Goal: Task Accomplishment & Management: Complete application form

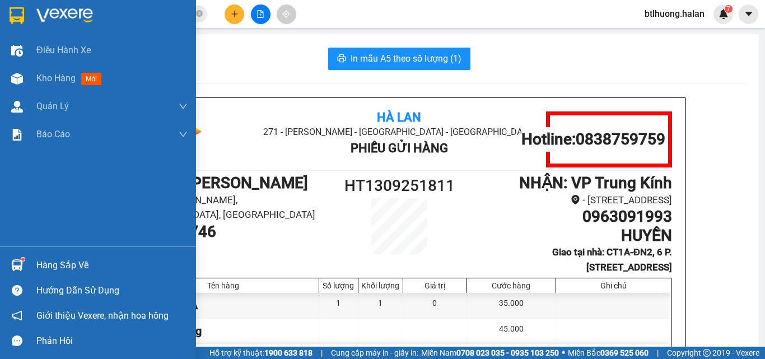
click at [39, 253] on div "Hàng sắp về" at bounding box center [98, 264] width 196 height 25
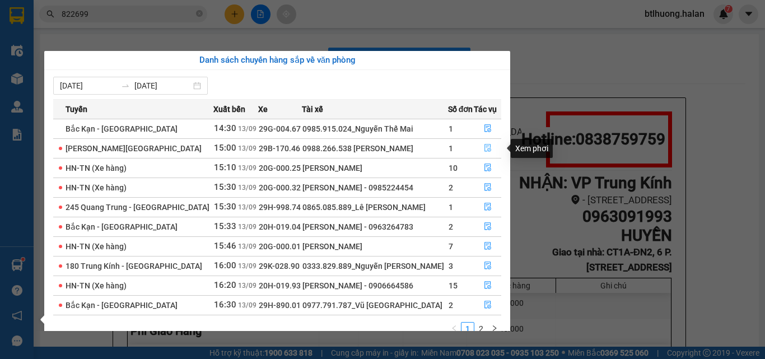
click at [484, 147] on icon "file-done" at bounding box center [488, 148] width 8 height 8
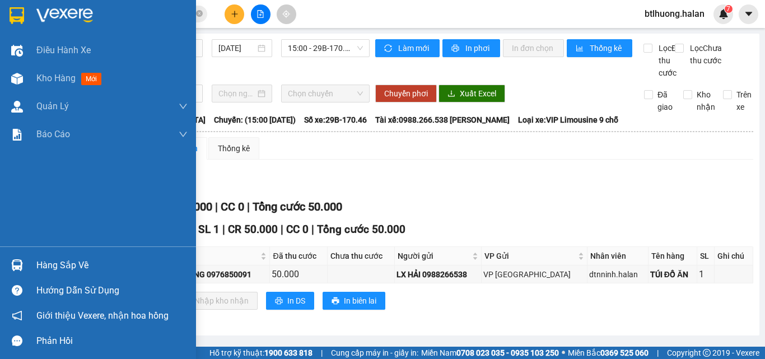
click at [55, 257] on div "Hàng sắp về" at bounding box center [111, 265] width 151 height 17
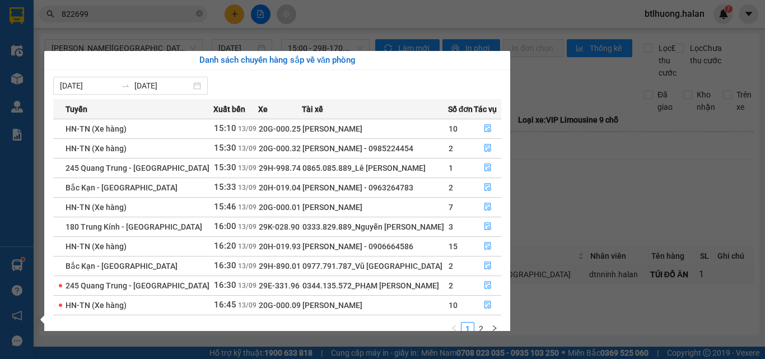
click at [627, 179] on section "Kết quả tìm kiếm ( 110 ) Bộ lọc Mã ĐH Trạng thái Món hàng Thu hộ Tổng cước Chưa…" at bounding box center [382, 179] width 765 height 359
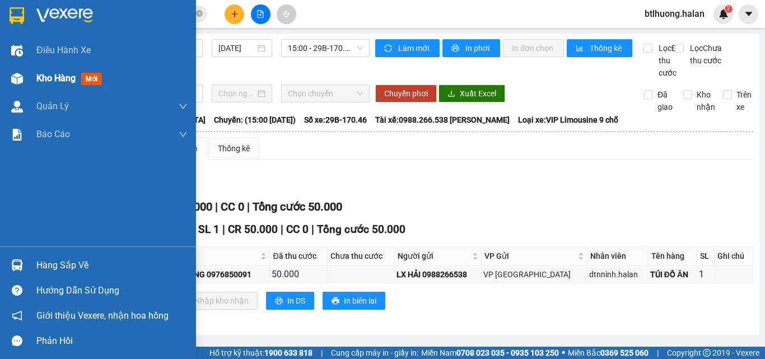
click at [68, 69] on div "Kho hàng mới" at bounding box center [111, 78] width 151 height 28
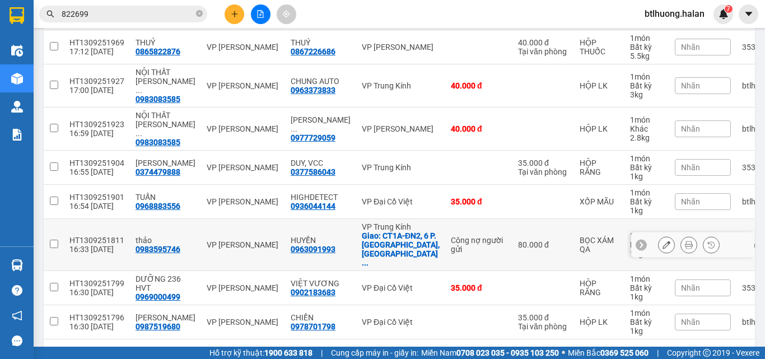
scroll to position [58, 0]
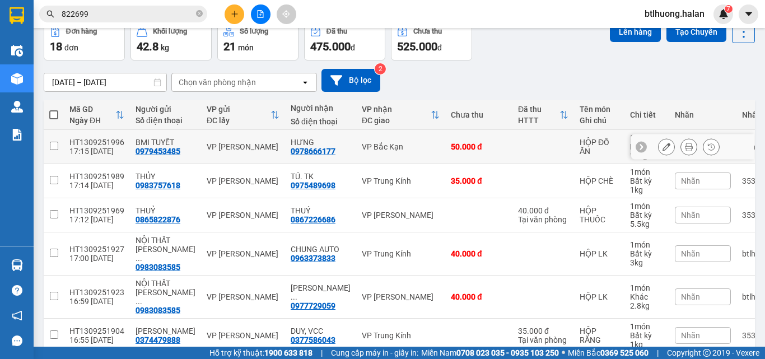
click at [362, 149] on div "VP Bắc Kạn" at bounding box center [401, 146] width 78 height 9
checkbox input "true"
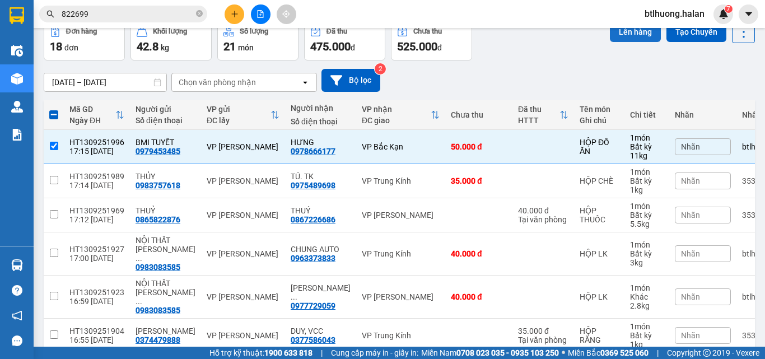
click at [618, 34] on button "Lên hàng" at bounding box center [634, 32] width 51 height 20
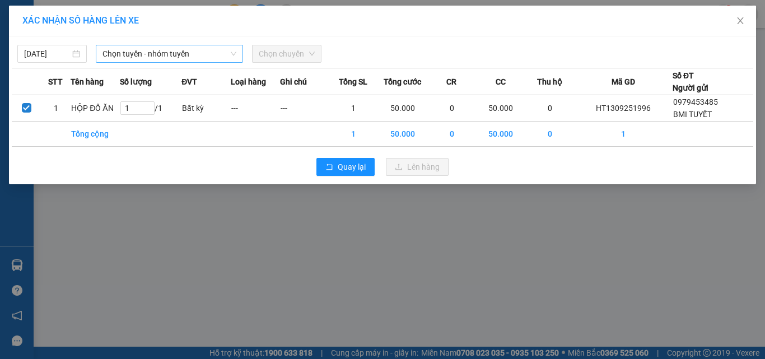
click at [163, 49] on span "Chọn tuyến - nhóm tuyến" at bounding box center [169, 53] width 134 height 17
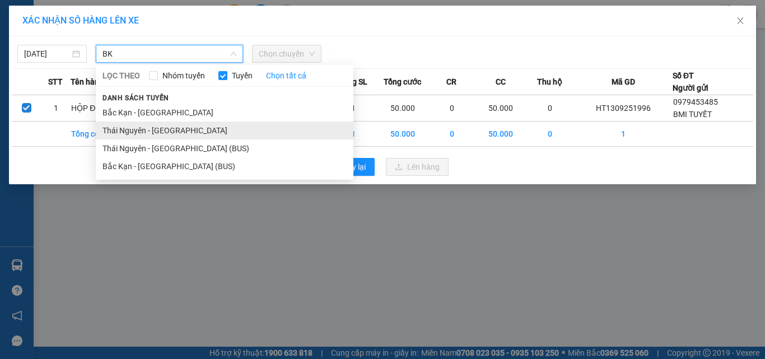
type input "BK"
drag, startPoint x: 180, startPoint y: 132, endPoint x: 228, endPoint y: 101, distance: 57.0
click at [183, 132] on li "Thái Nguyên - [GEOGRAPHIC_DATA]" at bounding box center [224, 130] width 257 height 18
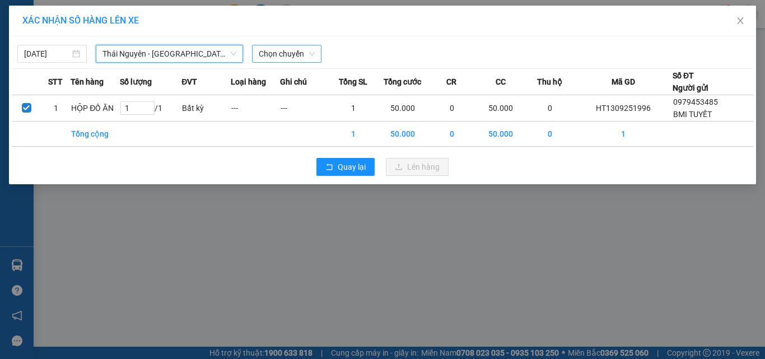
click at [284, 55] on span "Chọn chuyến" at bounding box center [287, 53] width 56 height 17
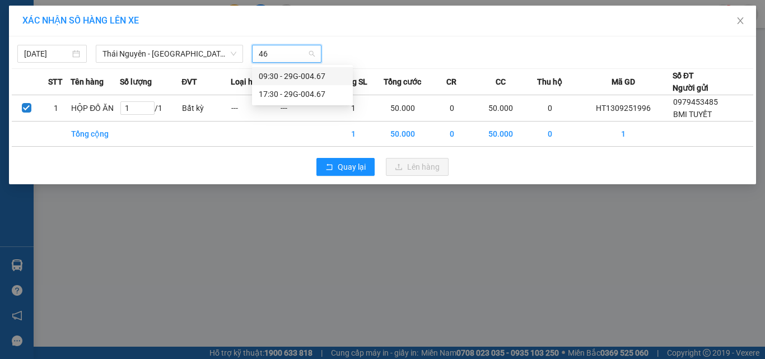
type input "467"
click at [290, 97] on div "17:30 - 29G-004.67" at bounding box center [302, 94] width 87 height 12
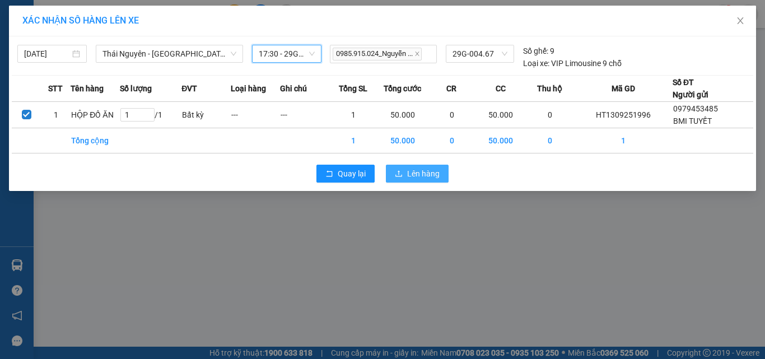
click at [433, 172] on span "Lên hàng" at bounding box center [423, 173] width 32 height 12
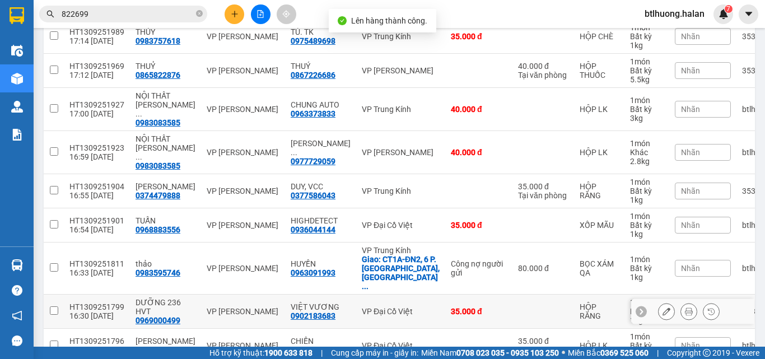
scroll to position [233, 0]
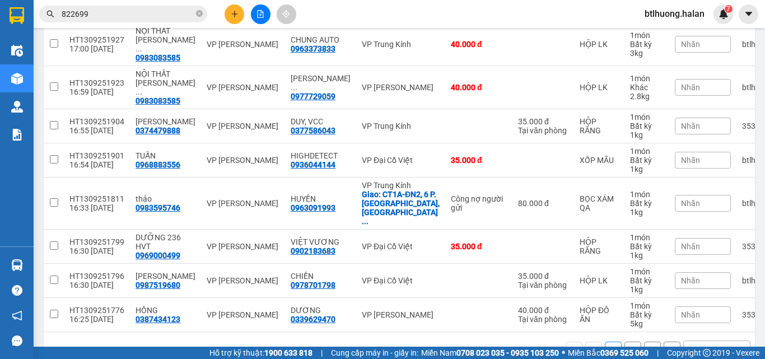
click at [693, 344] on div "10 / trang" at bounding box center [707, 349] width 35 height 11
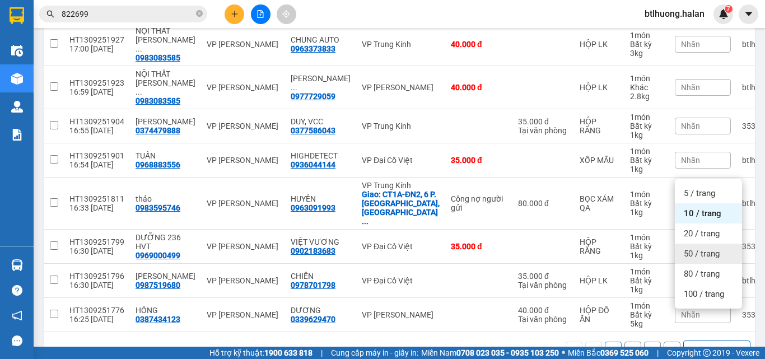
click at [692, 247] on div "50 / trang" at bounding box center [707, 253] width 67 height 20
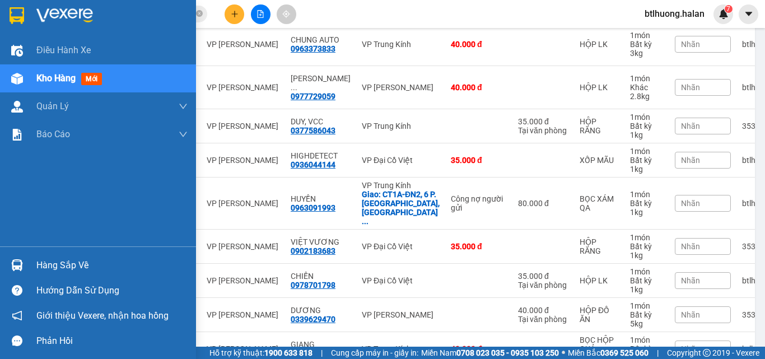
click at [58, 264] on div "Hàng sắp về" at bounding box center [111, 265] width 151 height 17
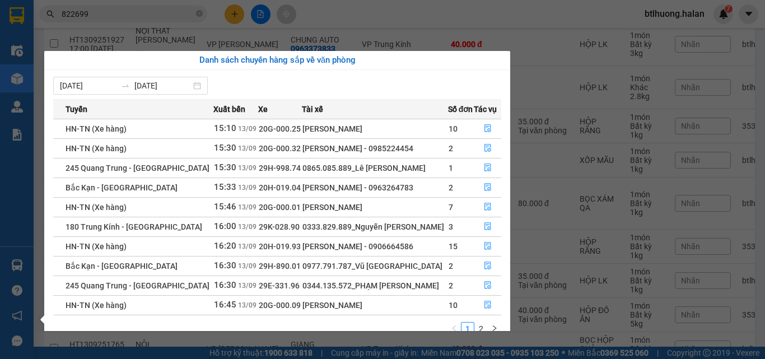
click at [30, 53] on div "Điều hành xe Kho hàng mới Quản [PERSON_NAME] lý chuyến Quản lý kiểm kho Báo cáo…" at bounding box center [17, 179] width 34 height 359
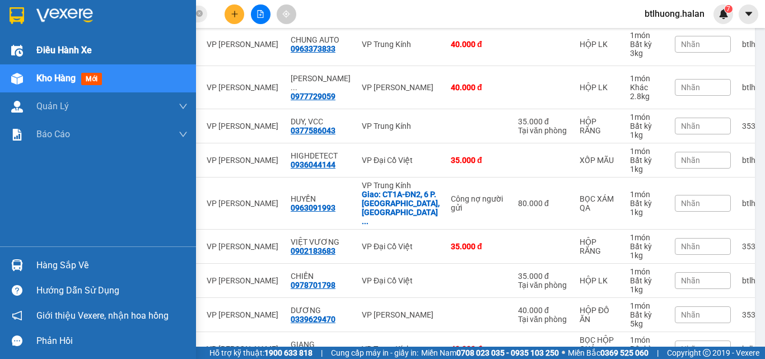
click at [22, 46] on img at bounding box center [17, 51] width 12 height 12
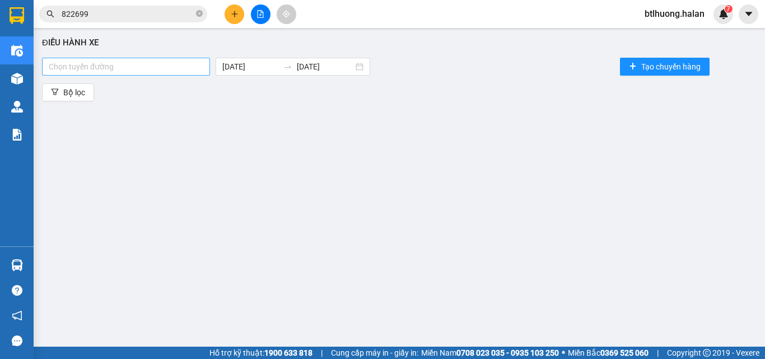
click at [187, 62] on div at bounding box center [126, 66] width 162 height 13
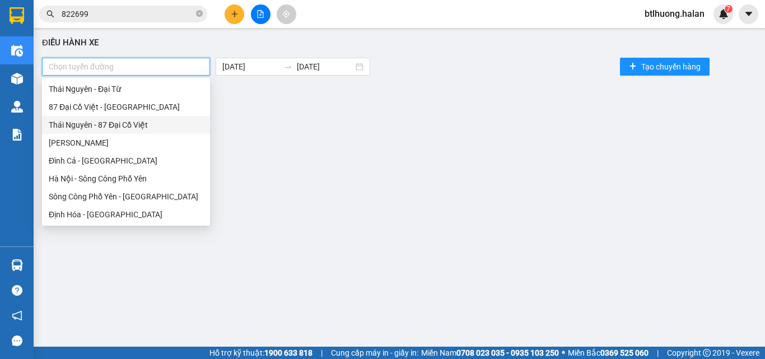
type input "X"
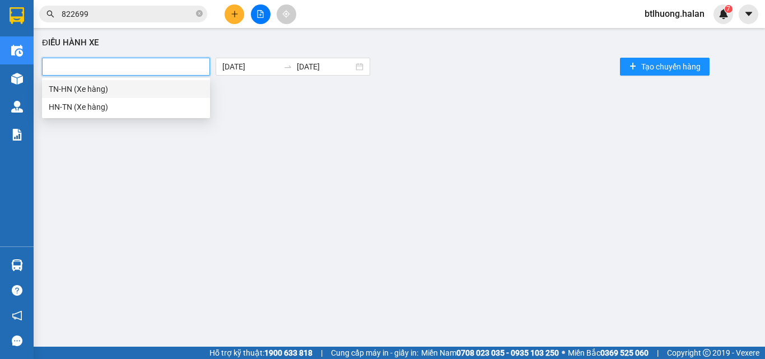
click at [141, 78] on body "Kết quả tìm kiếm ( 110 ) Bộ lọc Mã ĐH Trạng thái Món hàng Thu hộ Tổng cước Chưa…" at bounding box center [382, 179] width 765 height 359
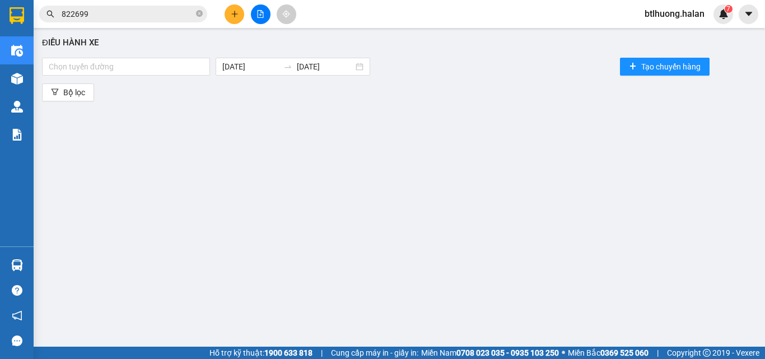
click at [138, 82] on div "Điều hành xe Chọn tuyến đường [DATE] [DATE] Tạo chuyến hàng Bộ lọc" at bounding box center [399, 190] width 720 height 312
click at [125, 63] on div at bounding box center [126, 66] width 162 height 13
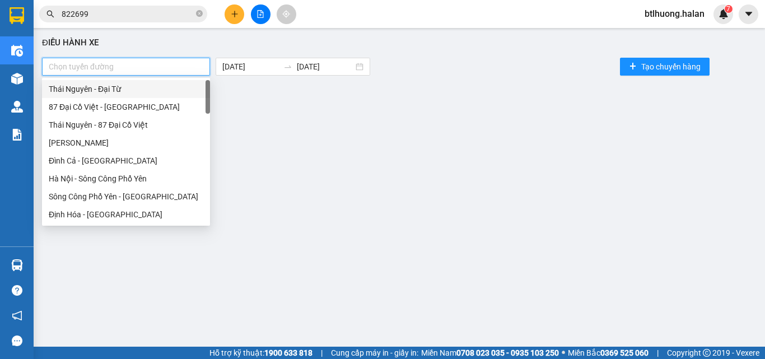
type input "X"
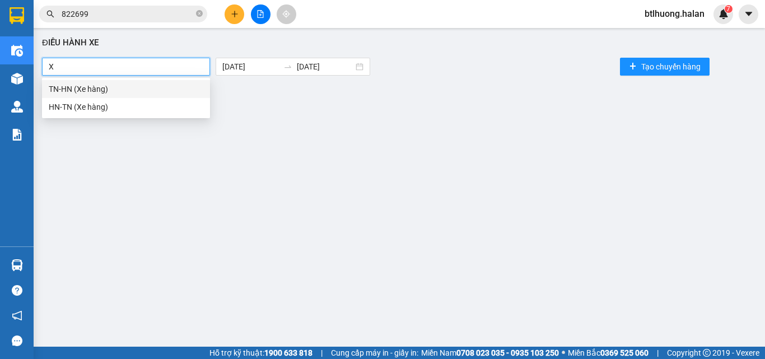
click at [120, 85] on div "TN-HN (Xe hàng)" at bounding box center [126, 89] width 154 height 12
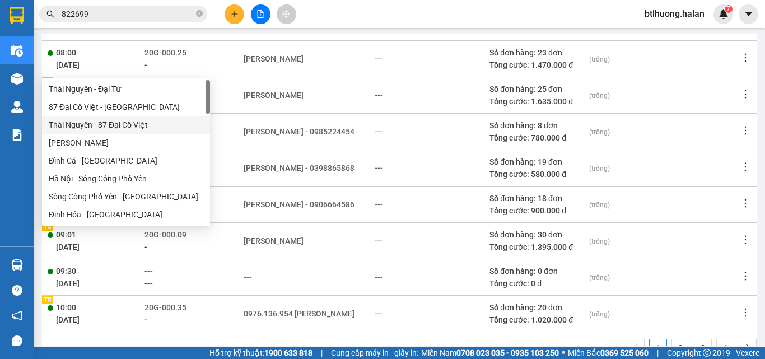
scroll to position [5, 0]
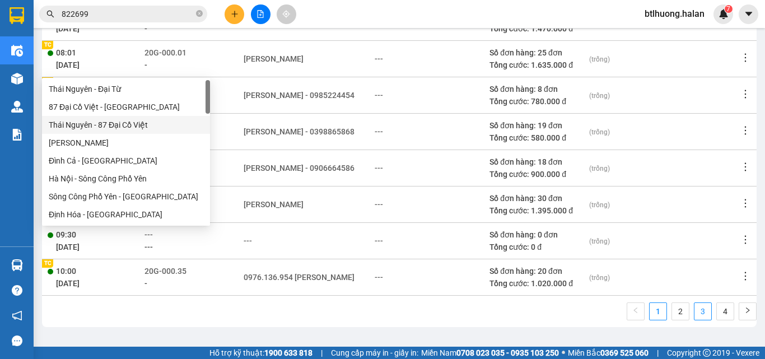
click at [694, 313] on link "3" at bounding box center [702, 311] width 17 height 17
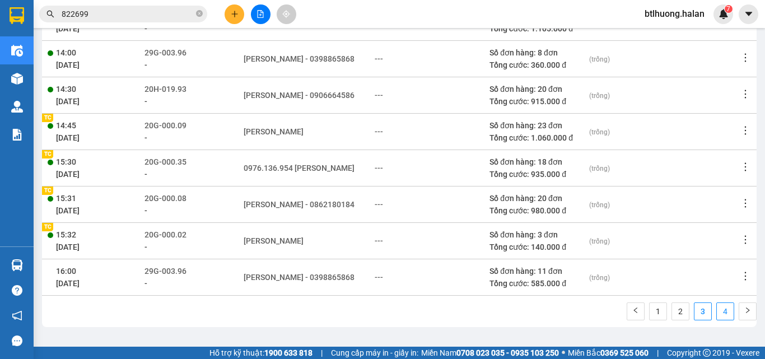
click at [716, 308] on link "4" at bounding box center [724, 311] width 17 height 17
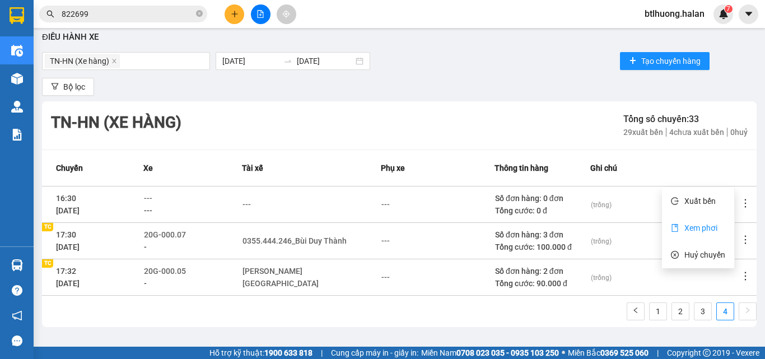
click at [702, 225] on span "Xem phơi" at bounding box center [700, 227] width 33 height 9
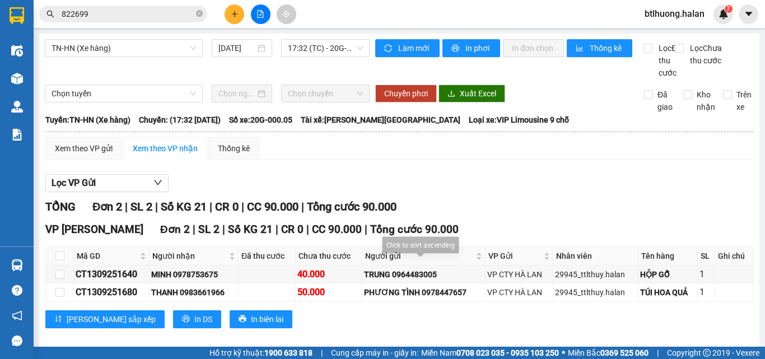
click at [485, 210] on div "Lọc VP Gửi TỔNG Đơn 2 | SL 2 | Số KG 21 | CR 0 | CC 90.000 | Tổng cước 90.000 …" at bounding box center [398, 255] width 707 height 174
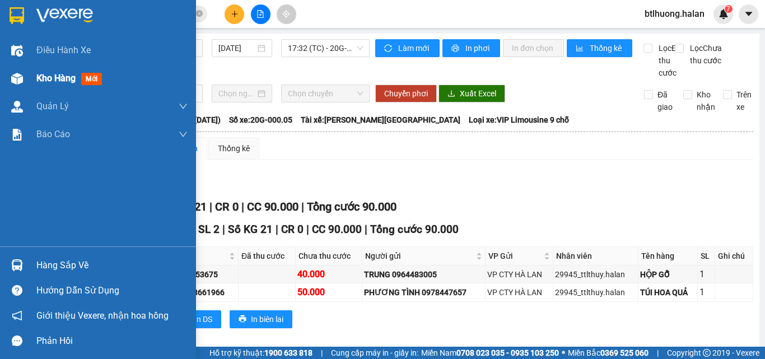
click at [39, 82] on span "Kho hàng" at bounding box center [55, 78] width 39 height 11
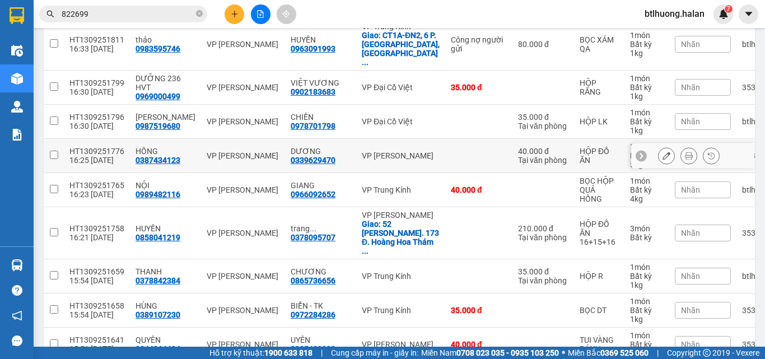
scroll to position [472, 0]
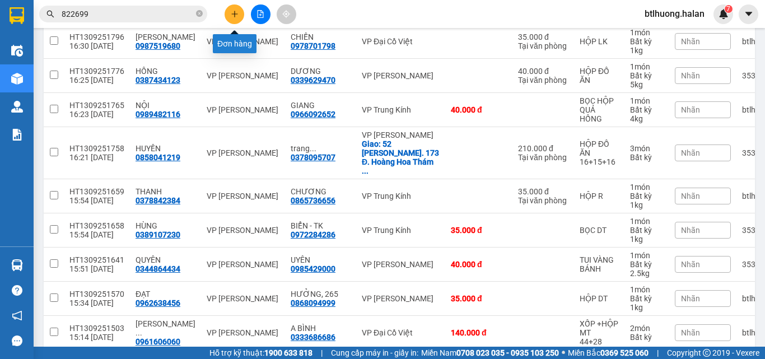
click at [234, 12] on icon "plus" at bounding box center [235, 14] width 8 height 8
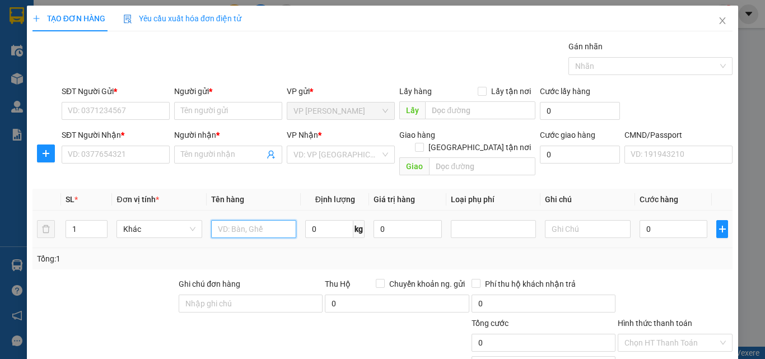
click at [276, 220] on input "text" at bounding box center [253, 229] width 85 height 18
type input "HỘP MP"
click at [330, 222] on input "0" at bounding box center [329, 229] width 48 height 18
type input "3"
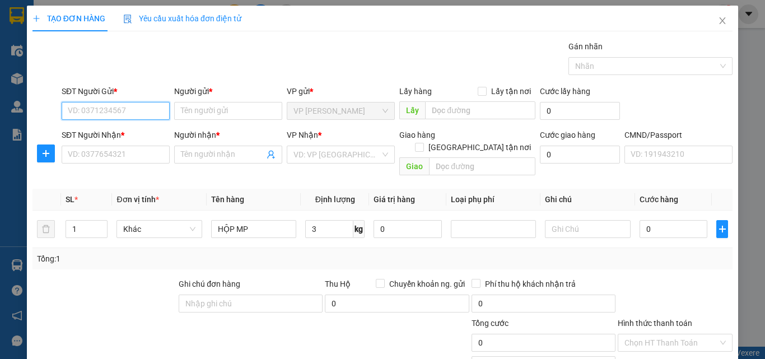
click at [132, 105] on input "SĐT Người Gửi *" at bounding box center [116, 111] width 108 height 18
type input "0333995286"
click at [91, 130] on div "0333995286 - phượng" at bounding box center [114, 133] width 93 height 12
type input "phượng"
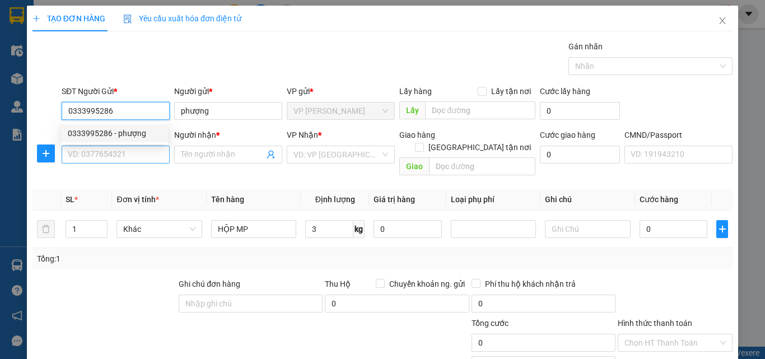
type input "0333995286"
click at [101, 153] on input "SĐT Người Nhận *" at bounding box center [116, 155] width 108 height 18
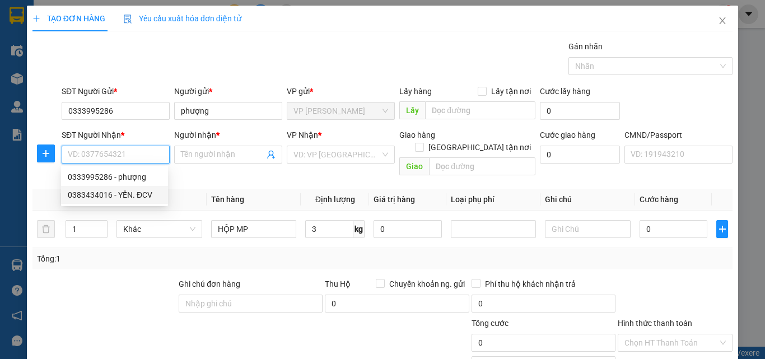
click at [114, 191] on div "0383434016 - YẾN. ĐCV" at bounding box center [114, 195] width 93 height 12
type input "0383434016"
type input "YẾN. ĐCV"
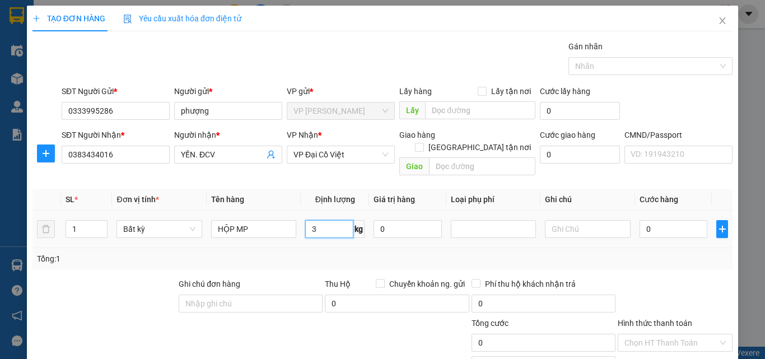
click at [316, 220] on input "3" at bounding box center [329, 229] width 48 height 18
click at [314, 248] on div "Tổng: 1" at bounding box center [382, 258] width 700 height 21
type input "40.000"
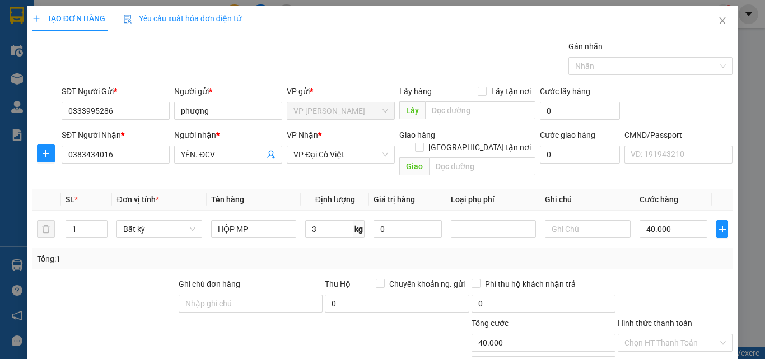
scroll to position [78, 0]
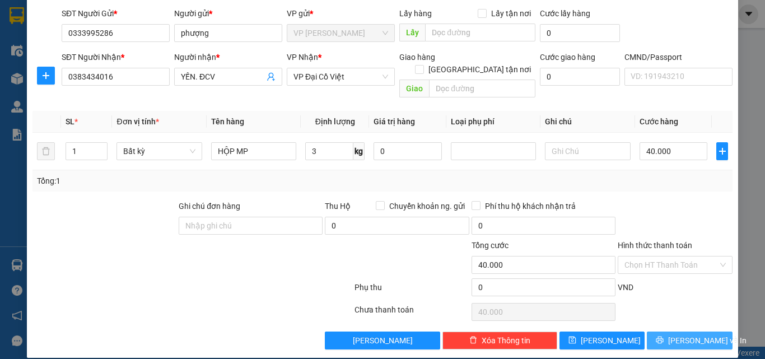
click at [698, 334] on span "[PERSON_NAME] và In" at bounding box center [707, 340] width 78 height 12
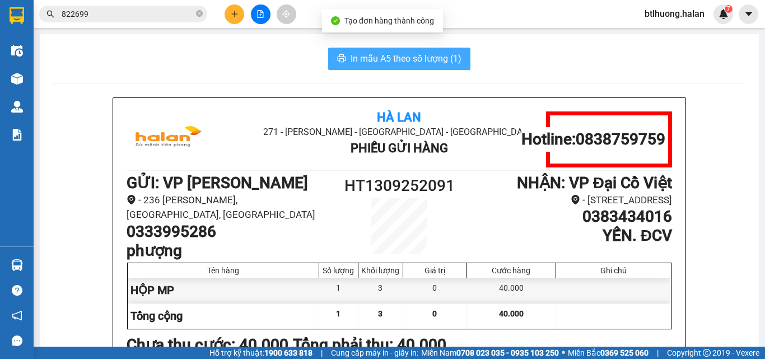
drag, startPoint x: 407, startPoint y: 62, endPoint x: 415, endPoint y: 61, distance: 7.9
click at [407, 62] on span "In mẫu A5 theo số lượng (1)" at bounding box center [405, 58] width 111 height 14
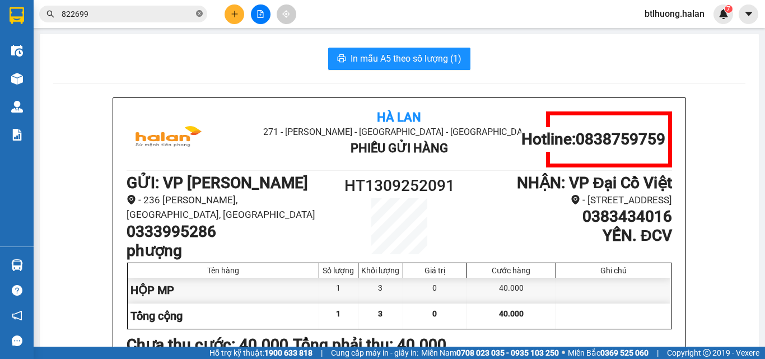
click at [199, 12] on icon "close-circle" at bounding box center [199, 13] width 7 height 7
click at [181, 16] on input "text" at bounding box center [128, 14] width 132 height 12
click at [180, 16] on input "text" at bounding box center [128, 14] width 132 height 12
click at [177, 16] on input "text" at bounding box center [128, 14] width 132 height 12
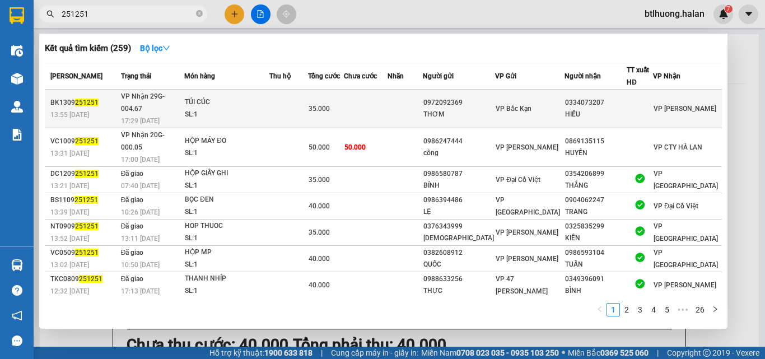
type input "251251"
click at [308, 95] on td at bounding box center [288, 109] width 39 height 39
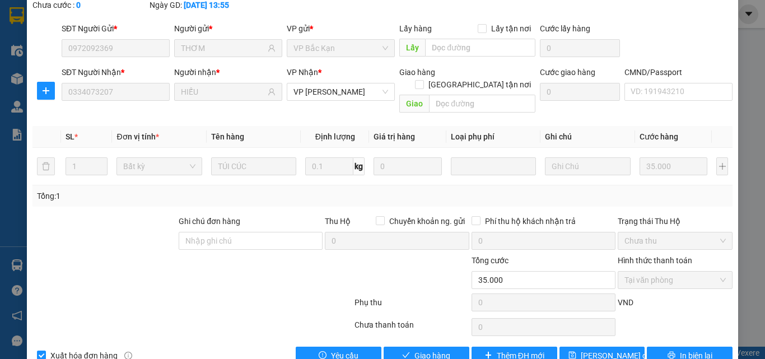
type input "0972092369"
type input "THƠM"
type input "0334073207"
type input "HIẾU"
type input "35.000"
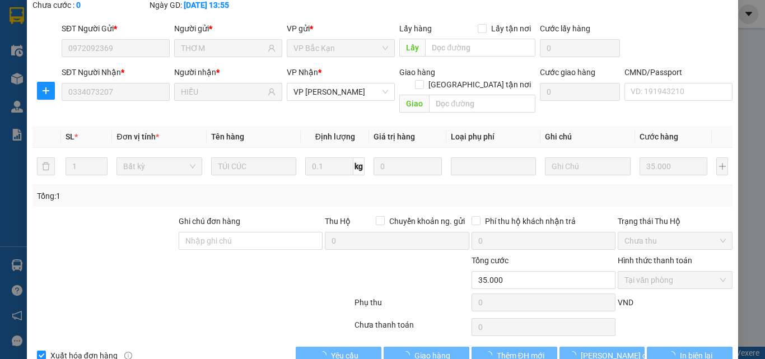
scroll to position [80, 0]
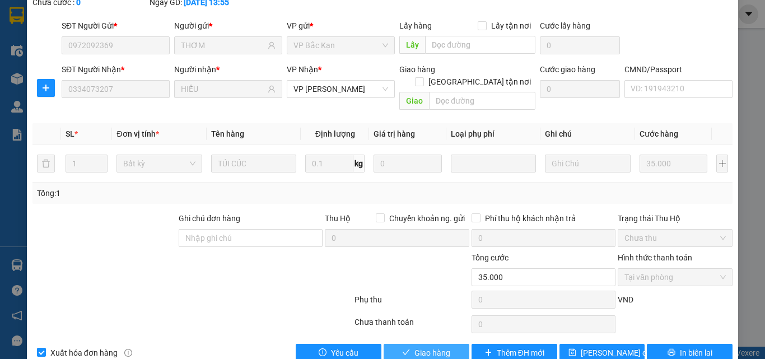
click at [437, 346] on span "Giao hàng" at bounding box center [432, 352] width 36 height 12
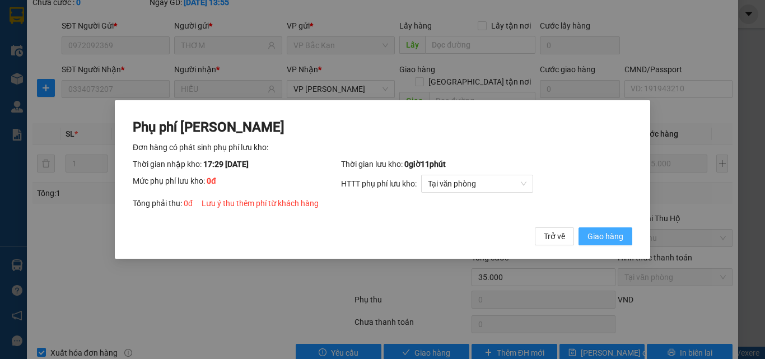
click at [613, 238] on span "Giao hàng" at bounding box center [605, 236] width 36 height 12
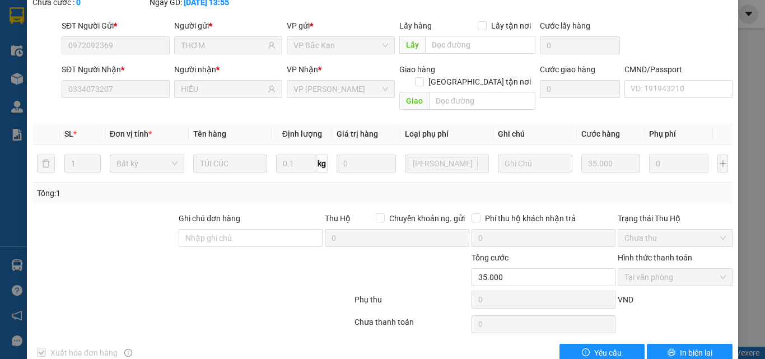
scroll to position [0, 0]
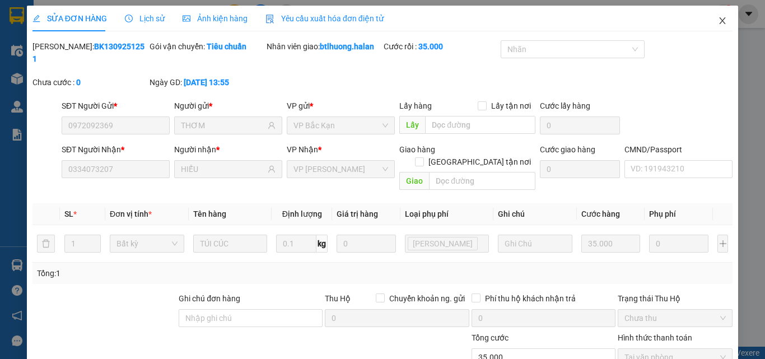
click at [707, 20] on span "Close" at bounding box center [721, 21] width 31 height 31
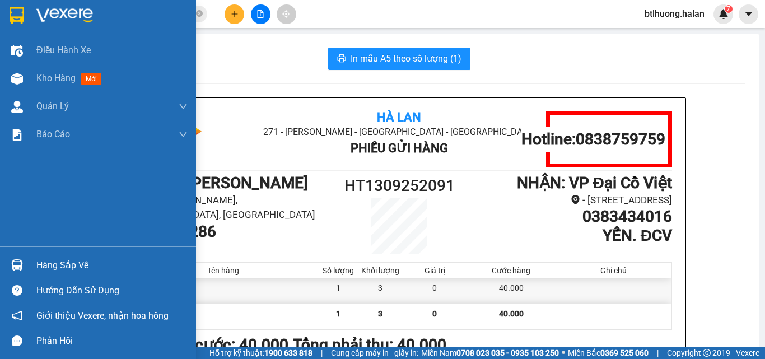
click at [25, 259] on div at bounding box center [17, 265] width 20 height 20
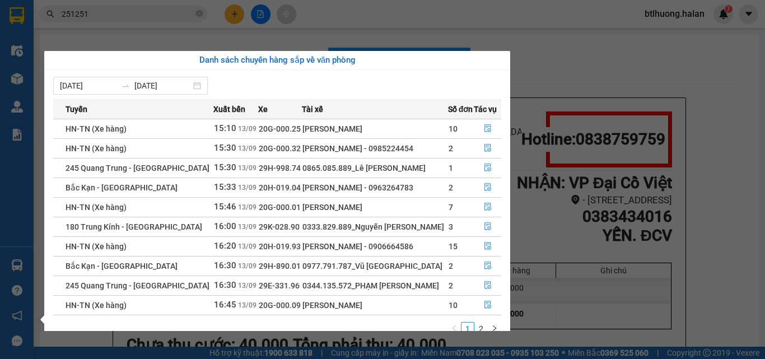
click at [249, 40] on section "Kết quả tìm kiếm ( 259 ) Bộ lọc Mã ĐH Trạng thái Món hàng Thu hộ Tổng cước Chưa…" at bounding box center [382, 179] width 765 height 359
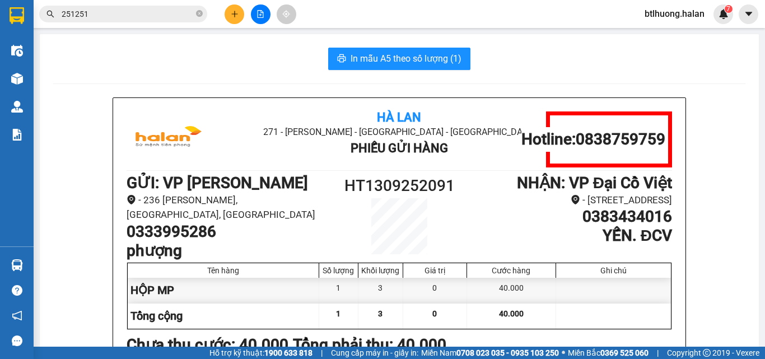
click at [179, 16] on input "251251" at bounding box center [128, 14] width 132 height 12
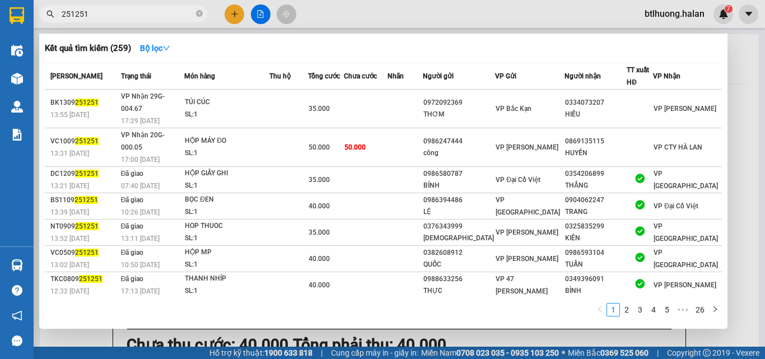
click at [179, 16] on input "251251" at bounding box center [128, 14] width 132 height 12
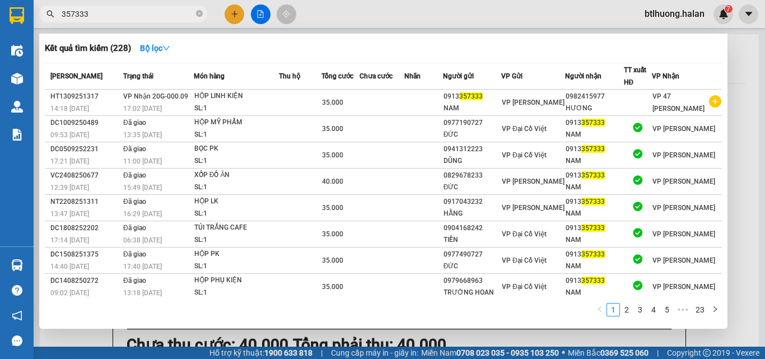
type input "357333"
click at [521, 17] on div at bounding box center [382, 179] width 765 height 359
